Goal: Information Seeking & Learning: Check status

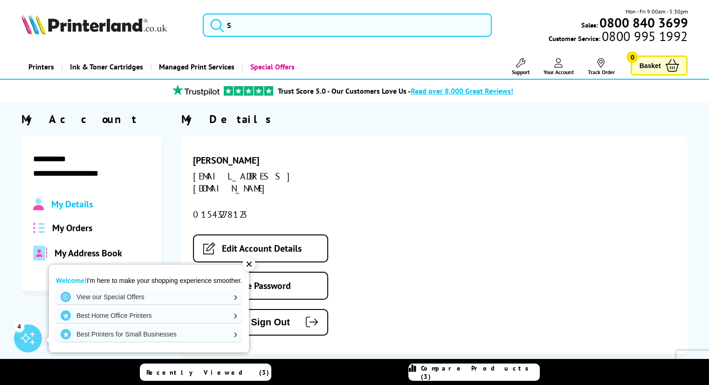
click at [69, 228] on span "My Orders" at bounding box center [72, 228] width 40 height 12
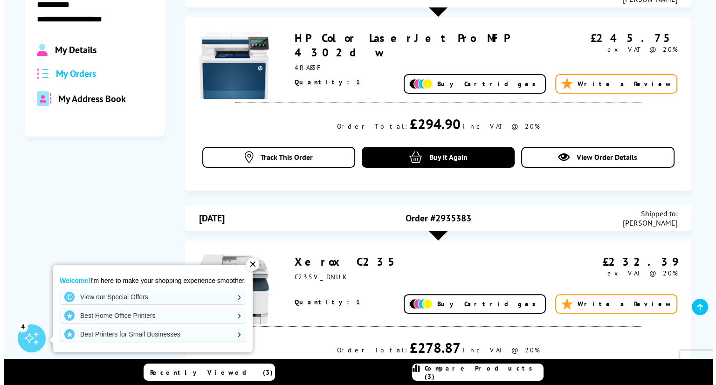
scroll to position [158, 0]
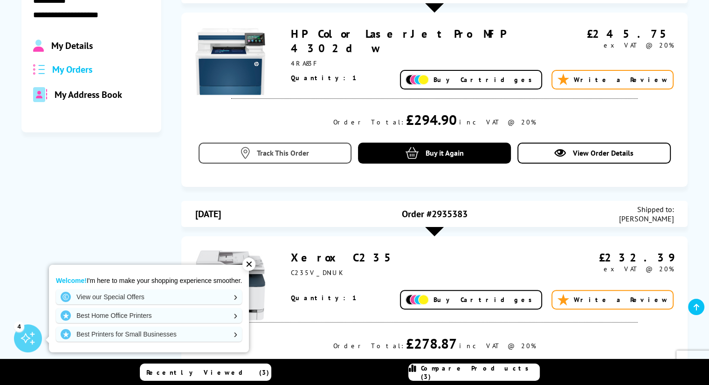
click at [283, 151] on span "Track This Order" at bounding box center [283, 152] width 52 height 9
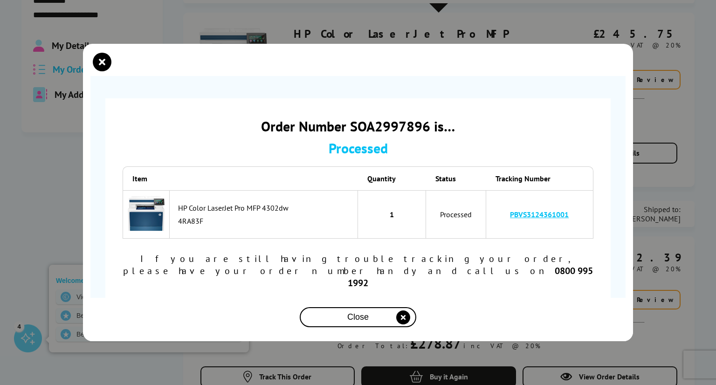
click at [533, 219] on link "PBVS3124361001" at bounding box center [539, 214] width 59 height 9
drag, startPoint x: 510, startPoint y: 219, endPoint x: 510, endPoint y: 227, distance: 7.9
click at [510, 227] on td "PBVS3124361001" at bounding box center [539, 214] width 107 height 49
drag, startPoint x: 577, startPoint y: 228, endPoint x: 509, endPoint y: 228, distance: 68.5
click at [509, 228] on td "PBVS3124361001" at bounding box center [539, 214] width 107 height 49
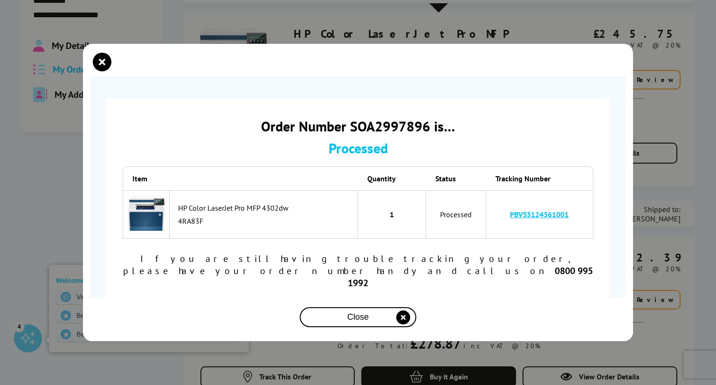
copy link "PBVS3124361001"
